Goal: Task Accomplishment & Management: Manage account settings

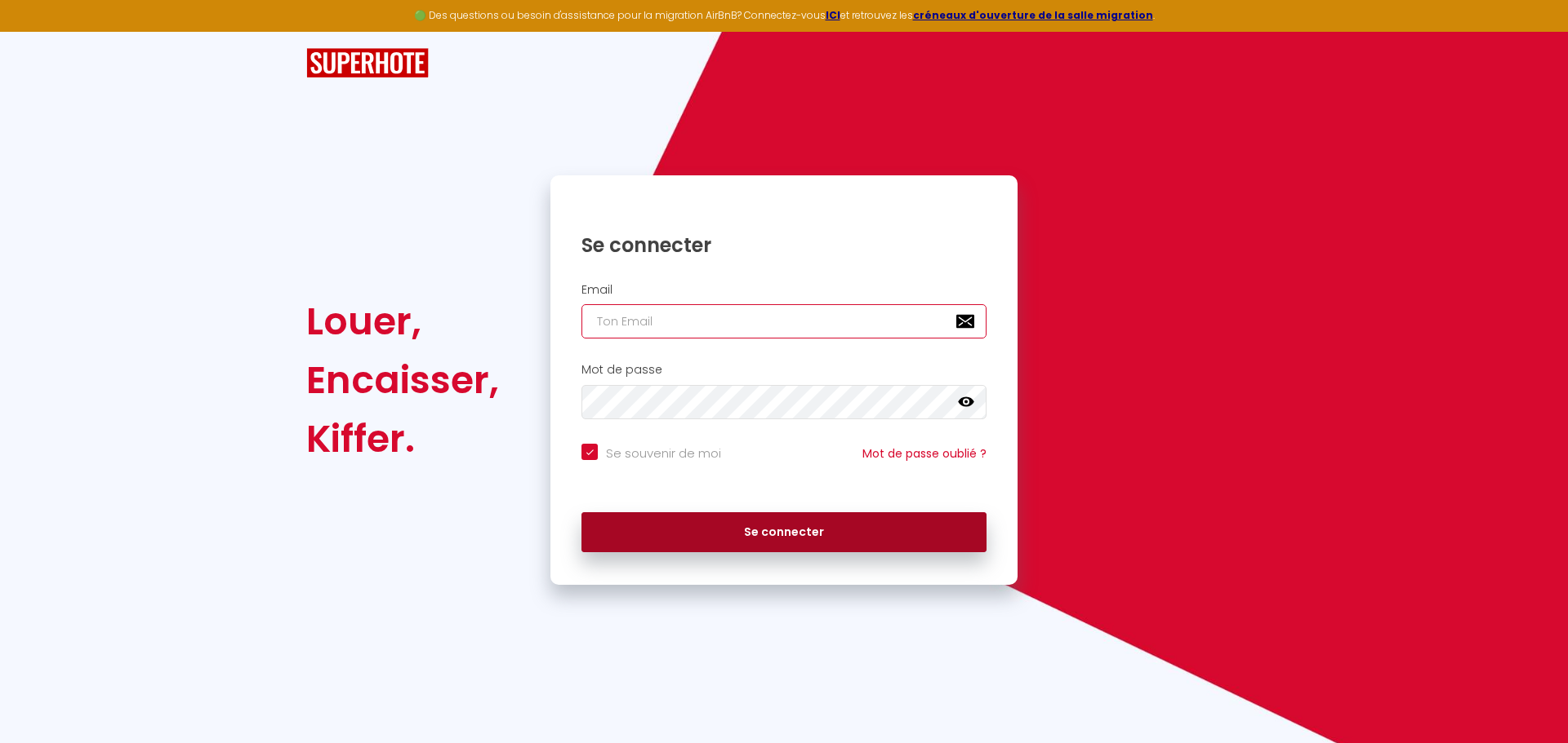
type input "[EMAIL_ADDRESS][DOMAIN_NAME]"
click at [828, 531] on button "Se connecter" at bounding box center [784, 532] width 405 height 41
checkbox input "true"
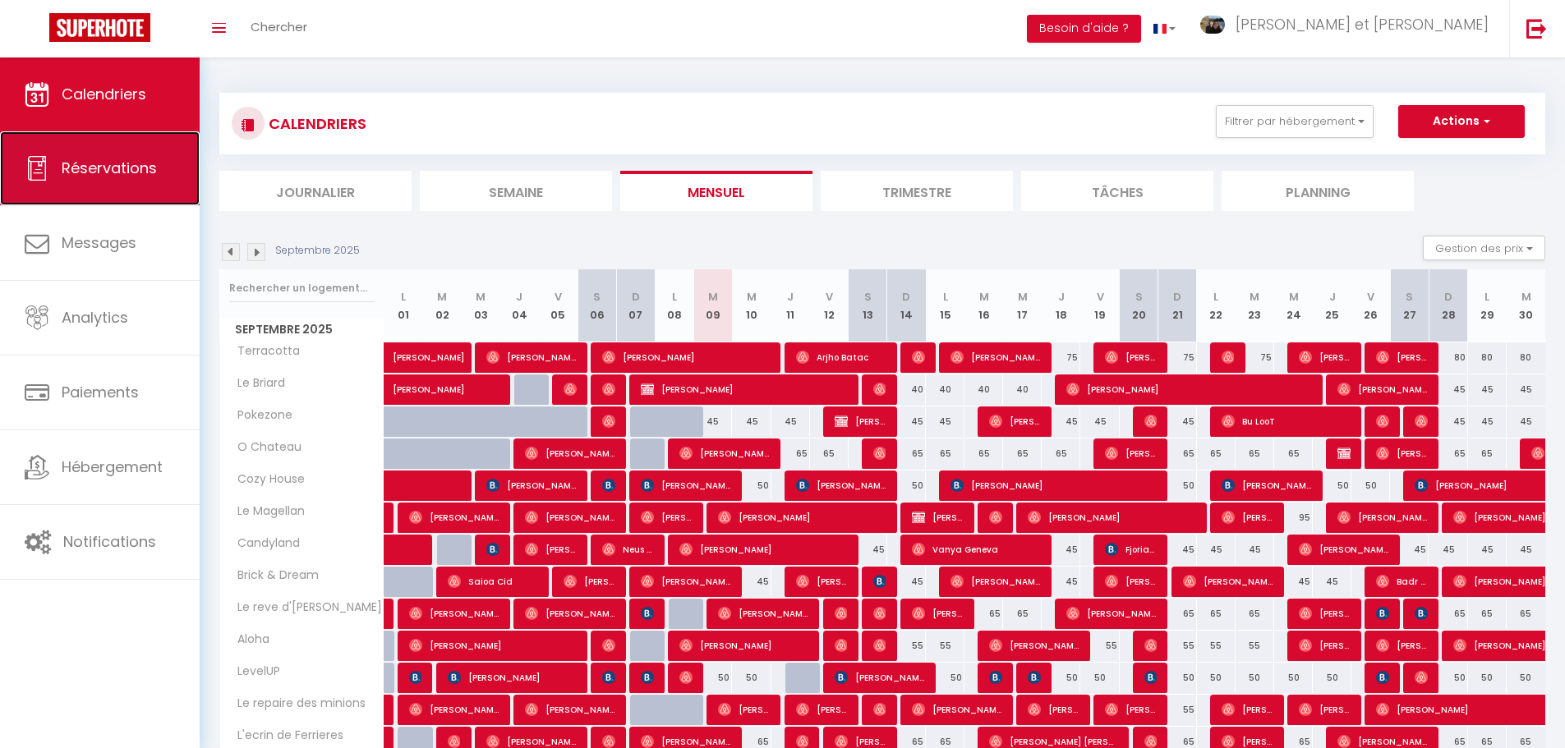
click at [99, 190] on link "Réservations" at bounding box center [100, 168] width 200 height 74
select select "not_cancelled"
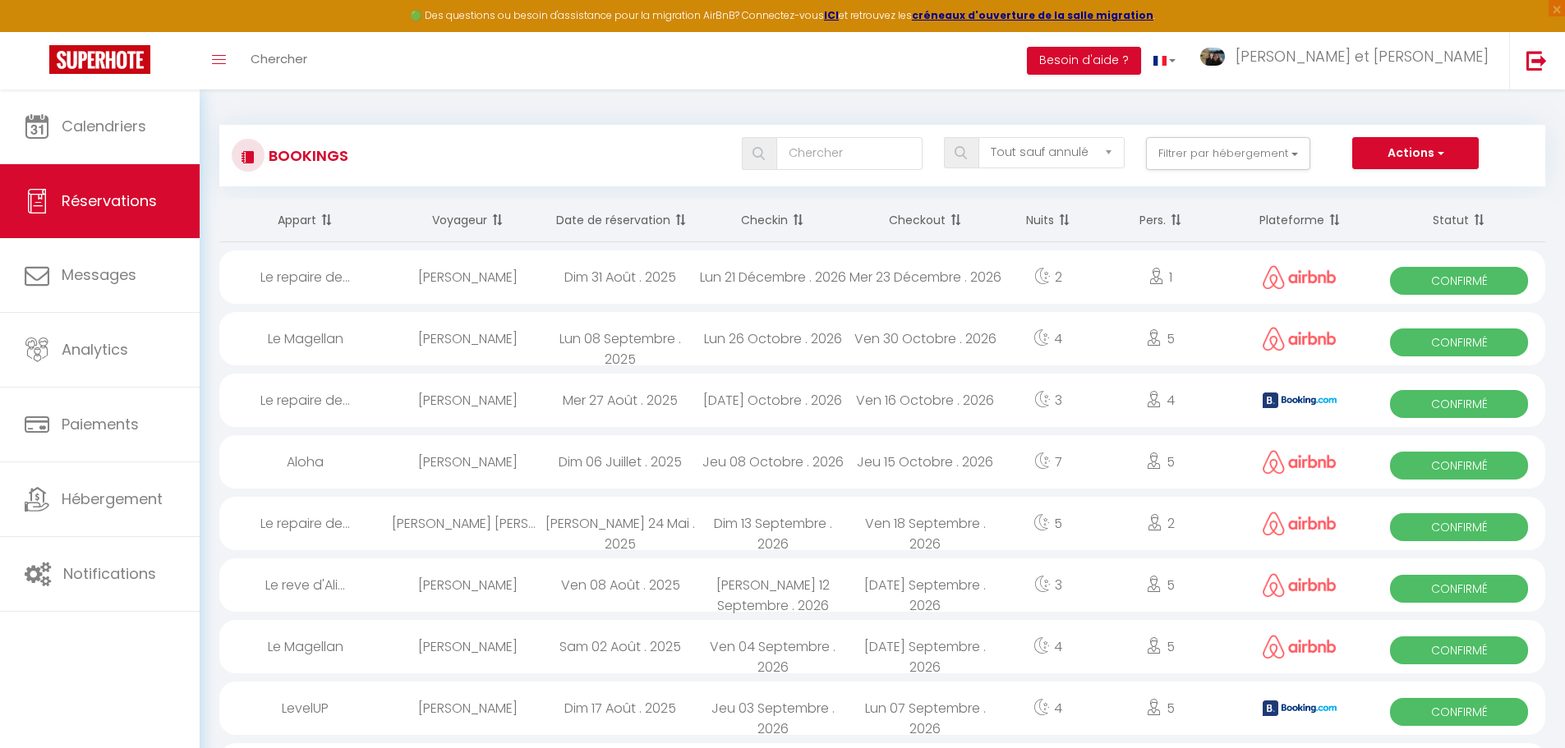
click at [648, 210] on th "Date de réservation" at bounding box center [620, 221] width 153 height 44
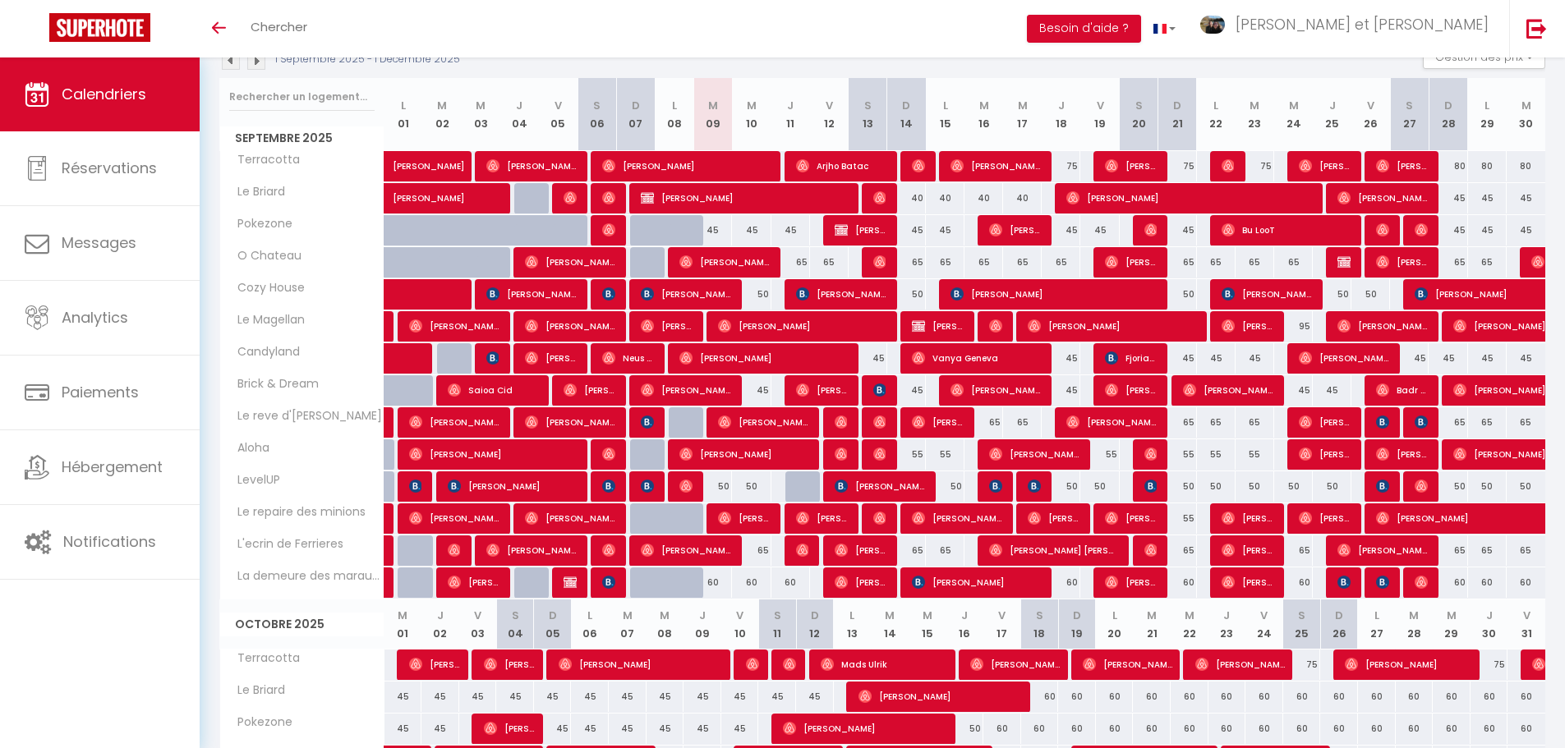
scroll to position [164, 0]
